Goal: Information Seeking & Learning: Find contact information

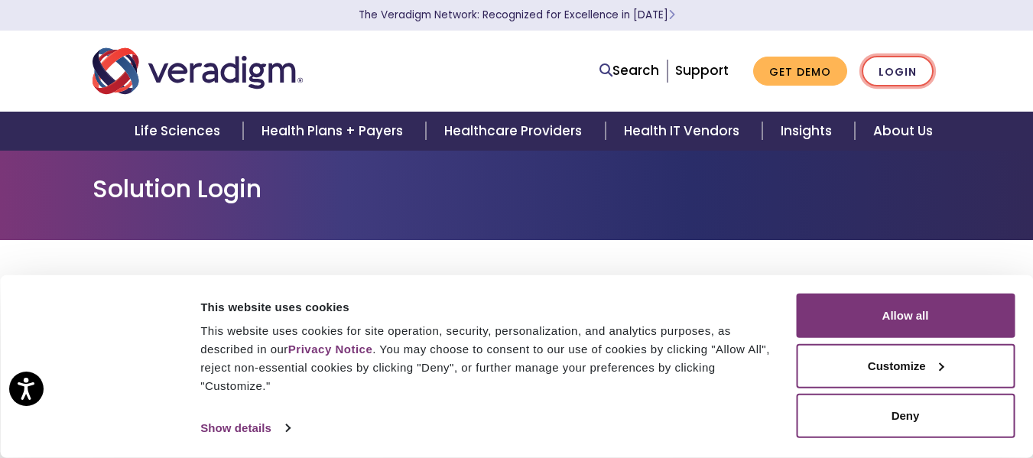
click at [898, 67] on link "Login" at bounding box center [898, 71] width 72 height 31
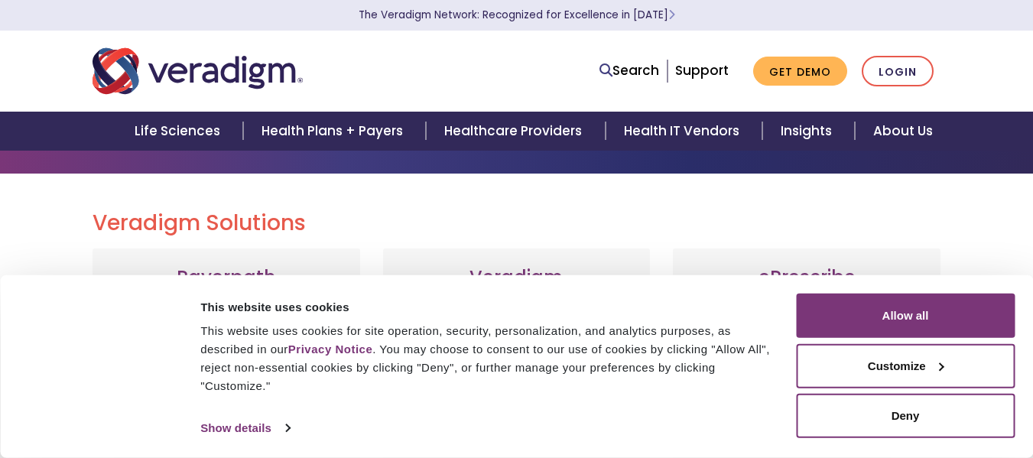
scroll to position [69, 0]
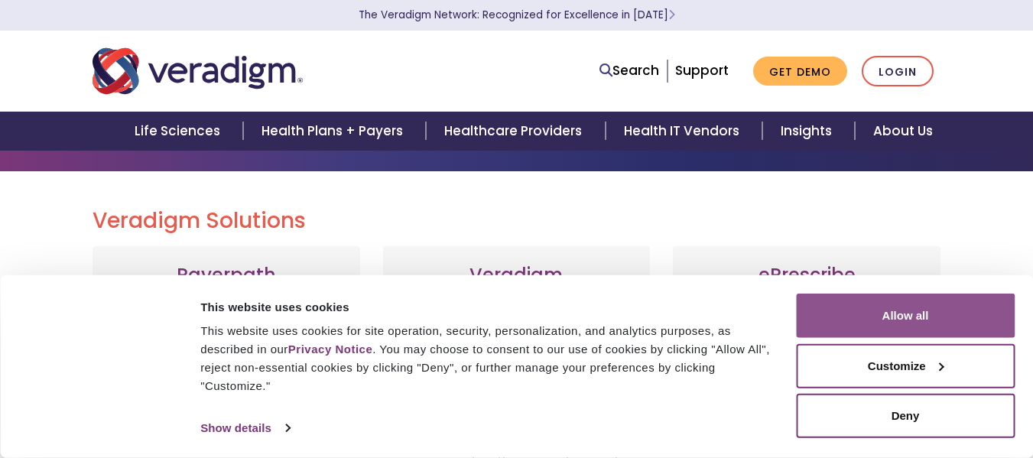
click at [908, 326] on button "Allow all" at bounding box center [905, 316] width 219 height 44
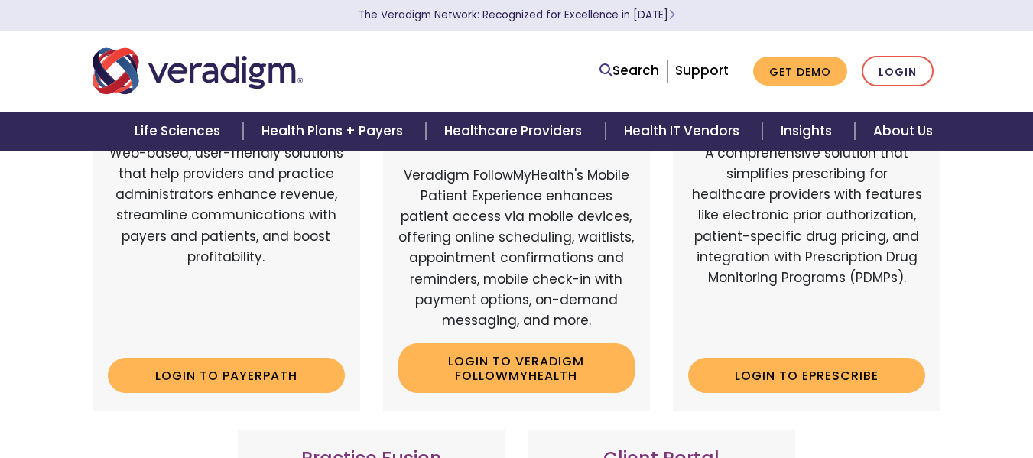
scroll to position [0, 0]
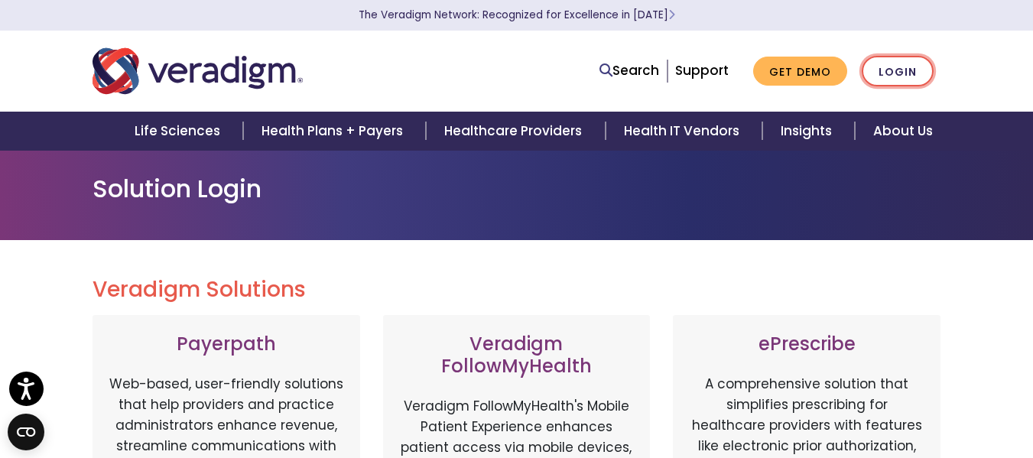
click at [898, 67] on link "Login" at bounding box center [898, 71] width 72 height 31
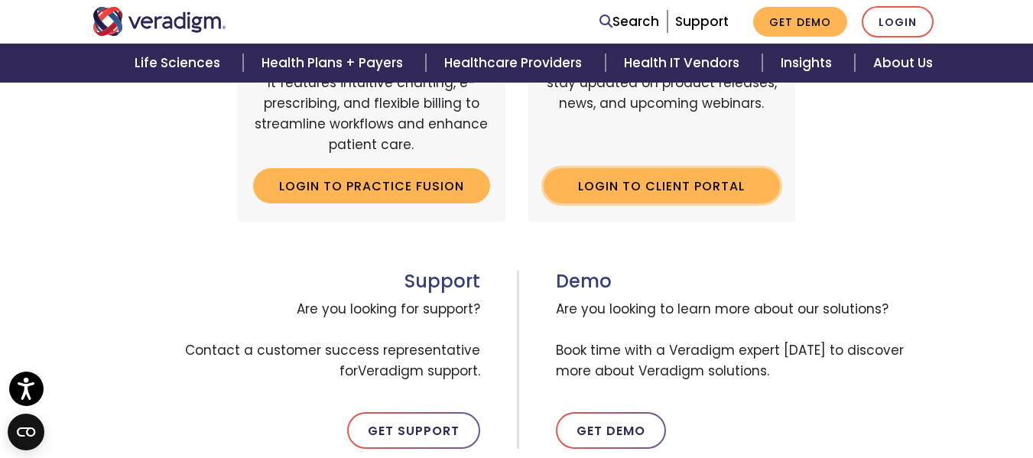
scroll to position [696, 0]
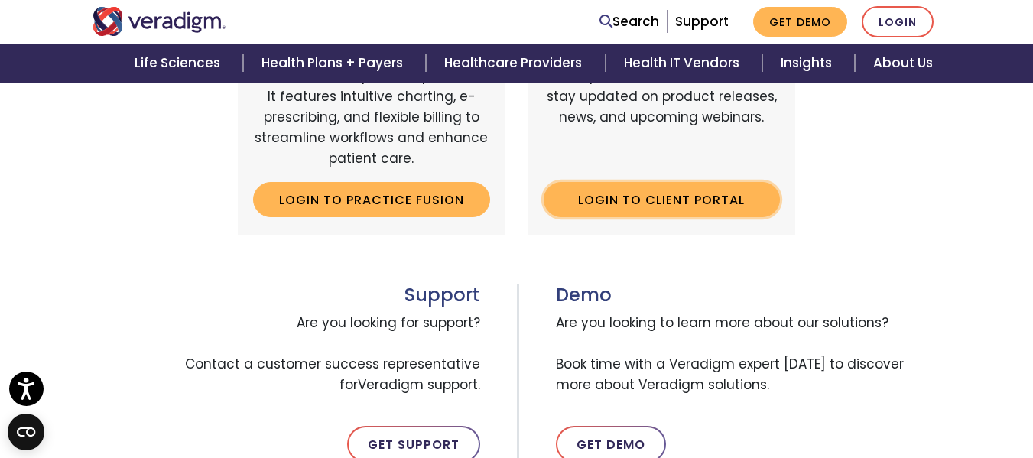
click at [682, 206] on link "Login to Client Portal" at bounding box center [662, 199] width 237 height 35
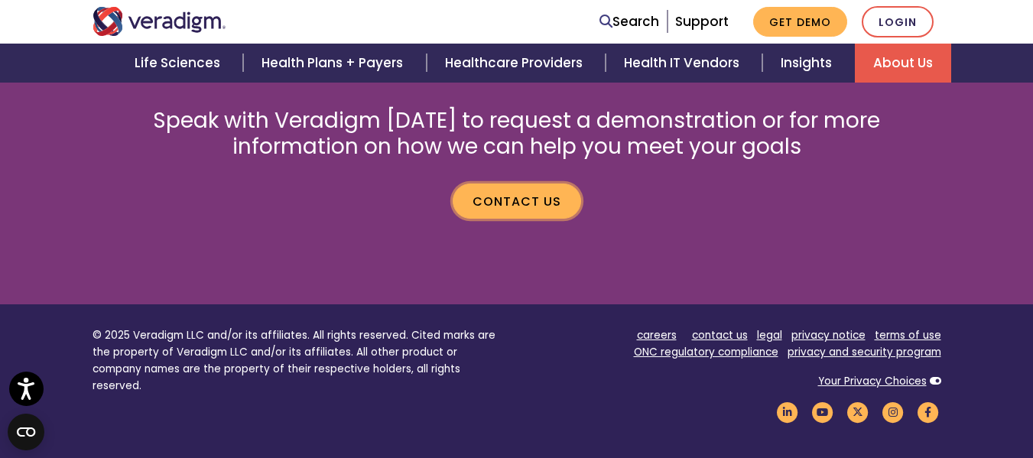
scroll to position [683, 0]
click at [517, 205] on link "Contact us" at bounding box center [517, 201] width 128 height 35
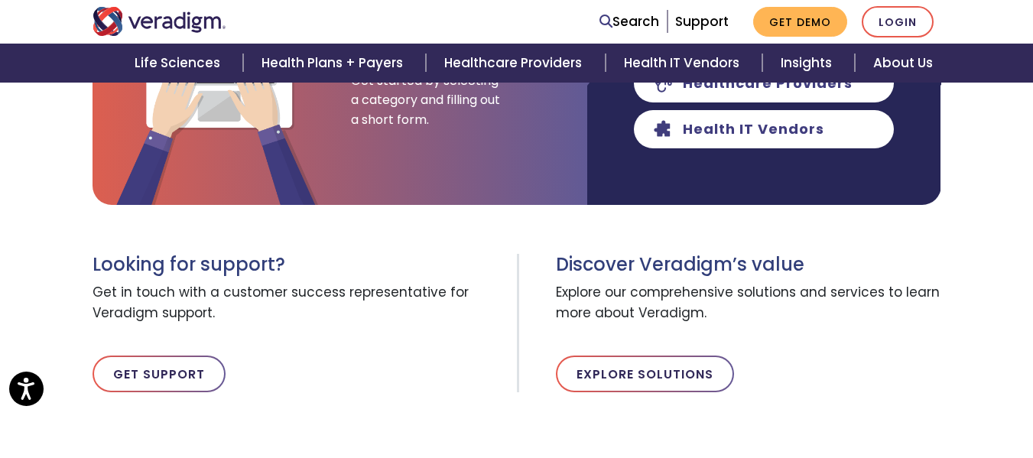
scroll to position [487, 0]
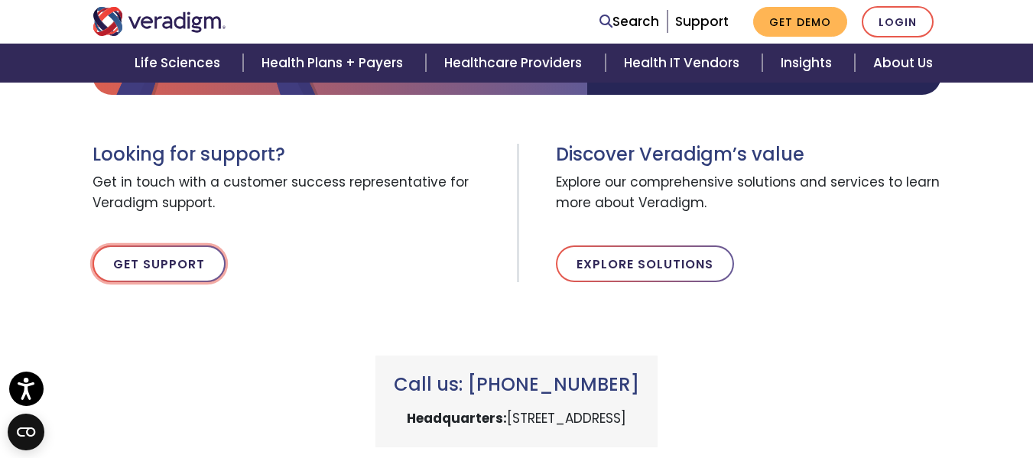
click at [184, 256] on link "Get Support" at bounding box center [159, 263] width 133 height 37
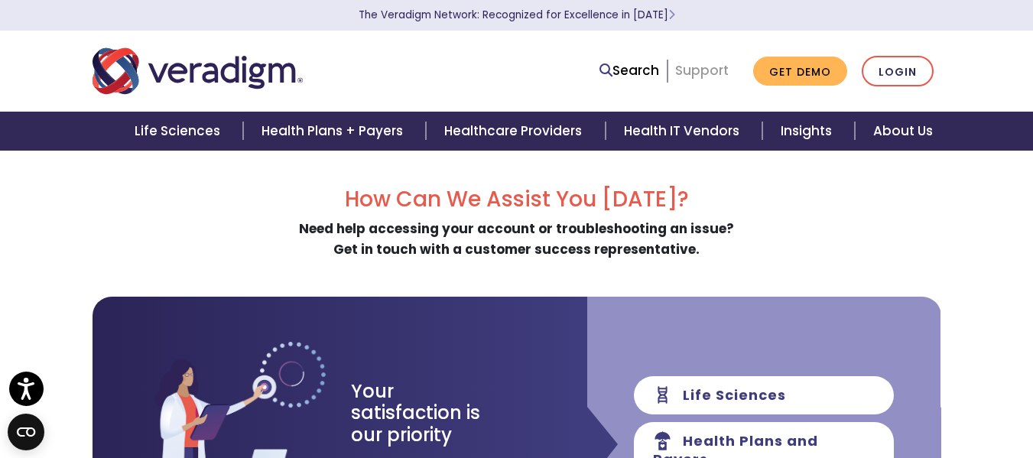
click at [701, 76] on link "Support" at bounding box center [702, 70] width 54 height 18
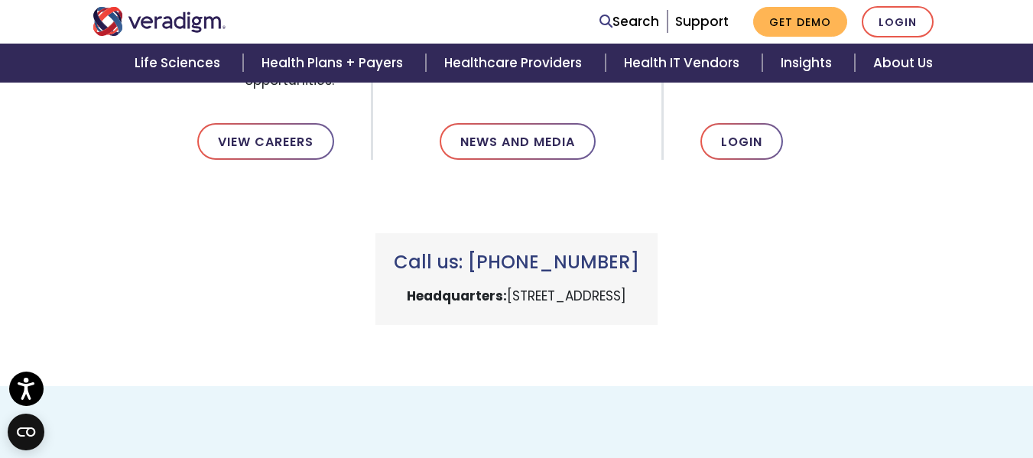
scroll to position [631, 0]
